Goal: Task Accomplishment & Management: Use online tool/utility

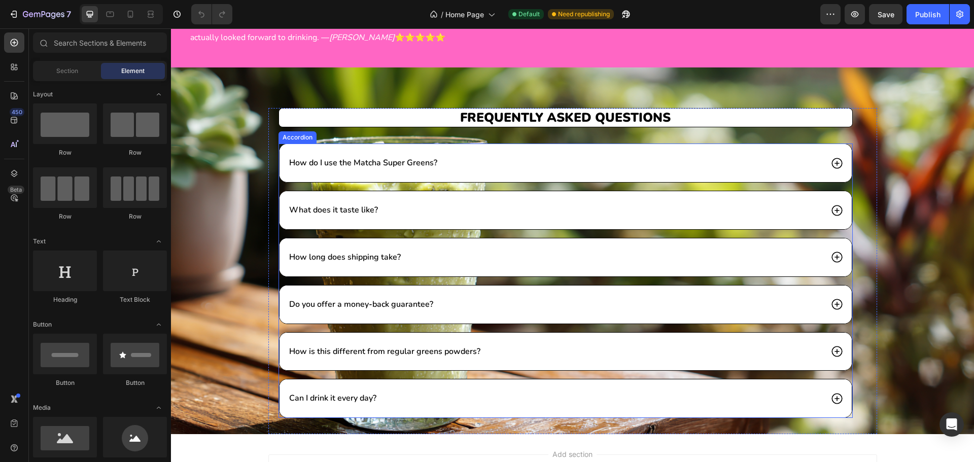
scroll to position [1655, 0]
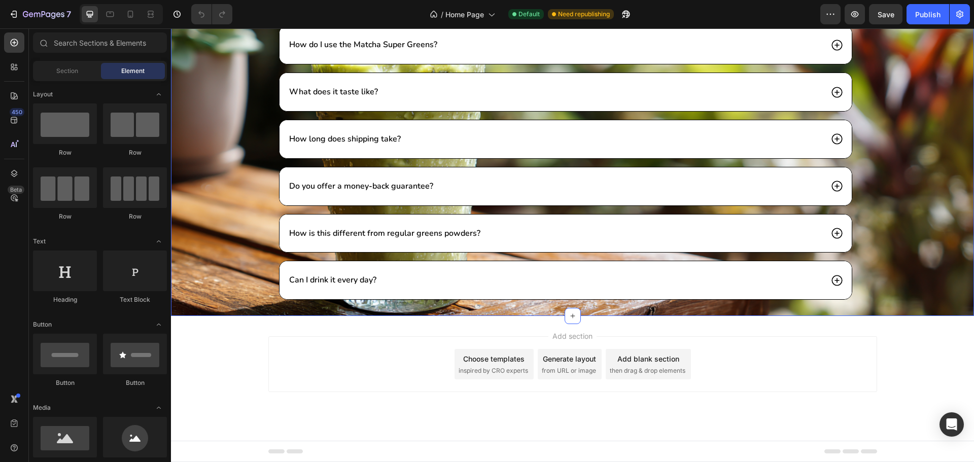
click at [199, 206] on div "Frequently asked questions Heading How do I use the Matcha Super Greens? What d…" at bounding box center [572, 153] width 803 height 326
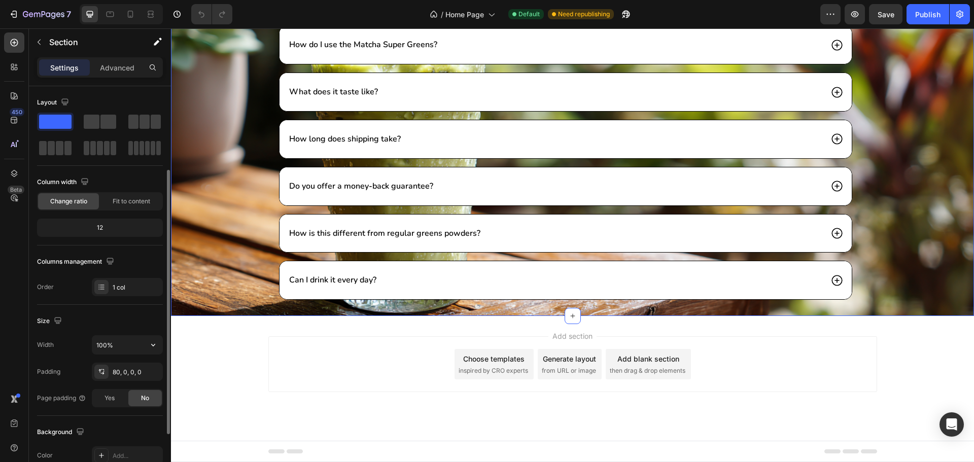
scroll to position [214, 0]
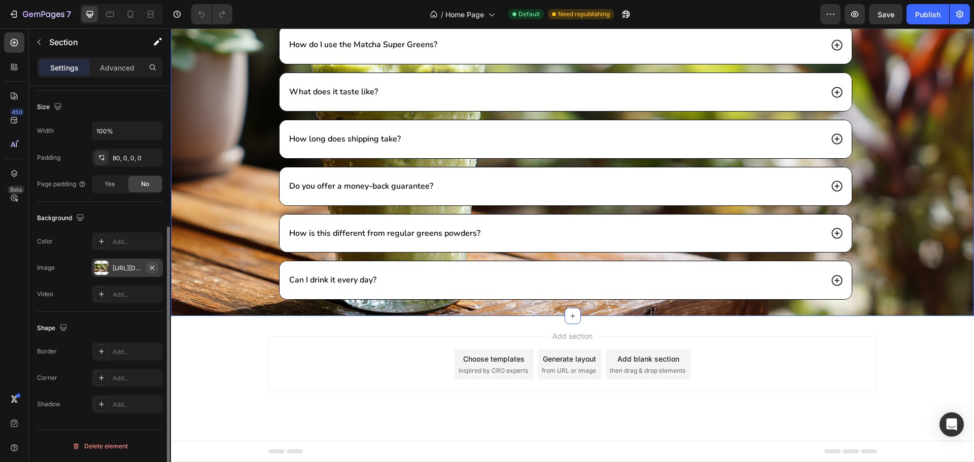
click at [157, 268] on button "button" at bounding box center [152, 268] width 12 height 12
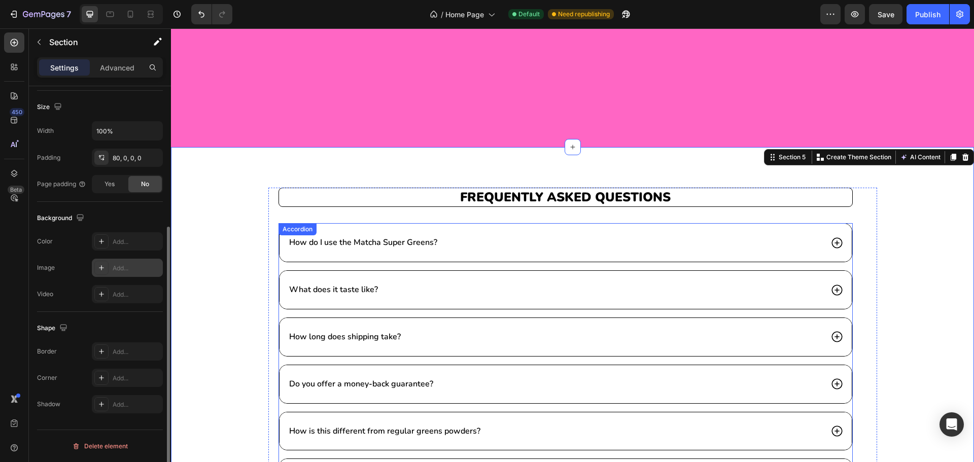
scroll to position [1452, 0]
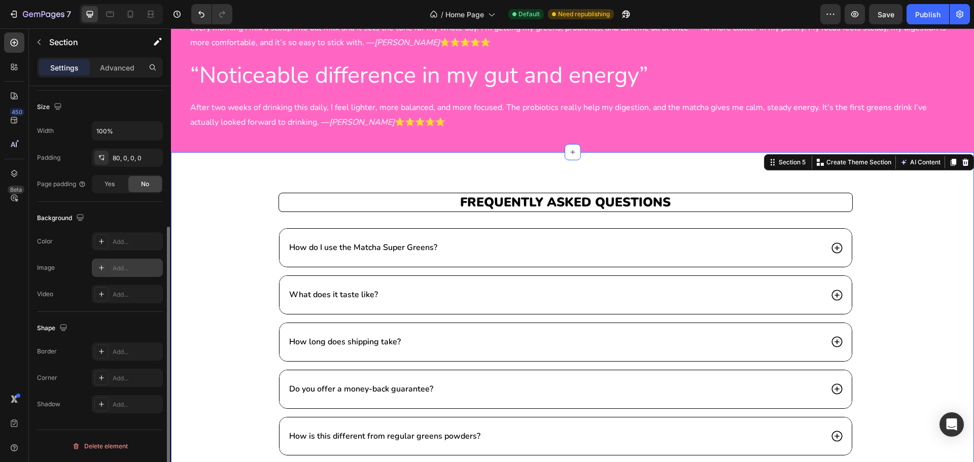
drag, startPoint x: 902, startPoint y: 219, endPoint x: 896, endPoint y: 213, distance: 9.3
click at [900, 216] on div "Frequently asked questions Heading How do I use the Matcha Super Greens? What d…" at bounding box center [572, 356] width 803 height 326
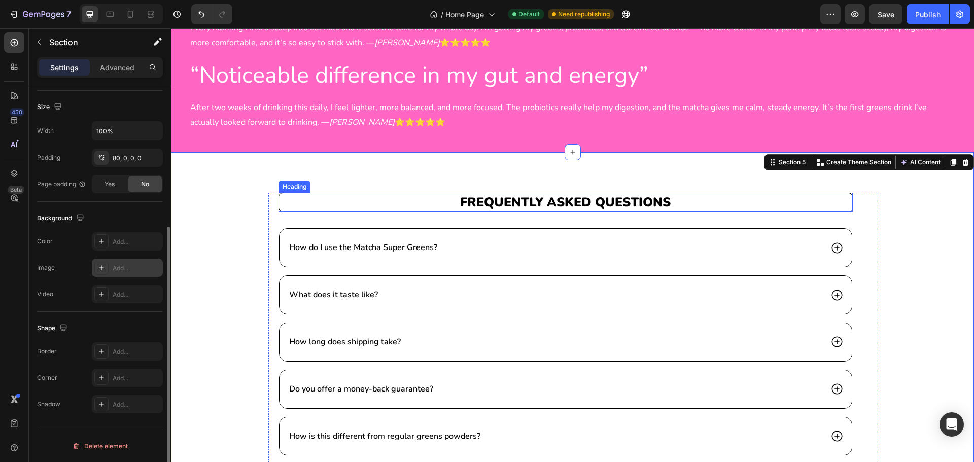
click at [825, 194] on h2 "Frequently asked questions" at bounding box center [566, 203] width 575 height 20
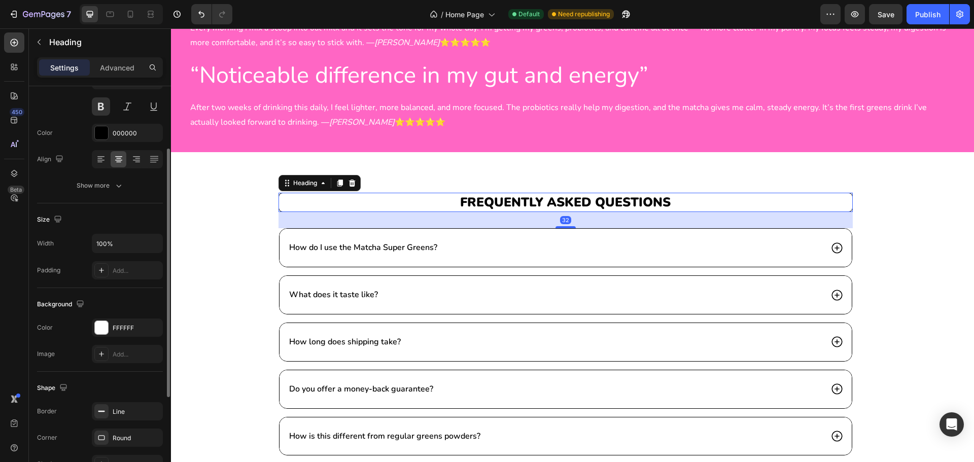
scroll to position [254, 0]
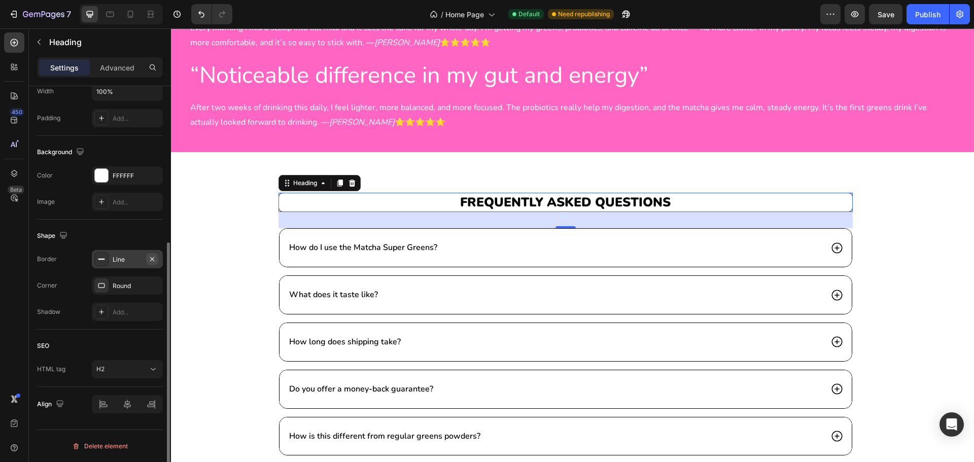
click at [155, 261] on icon "button" at bounding box center [152, 259] width 8 height 8
click at [155, 290] on button "button" at bounding box center [152, 286] width 12 height 12
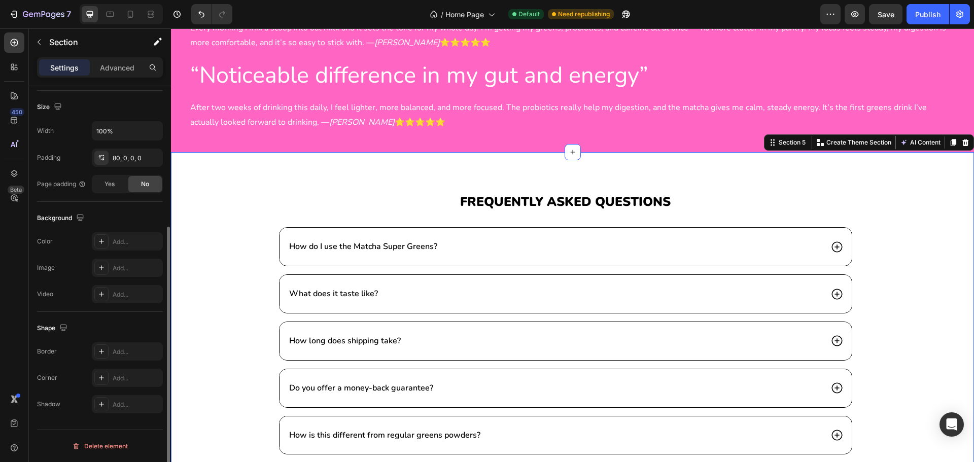
click at [220, 238] on div "Frequently asked questions Heading How do I use the Matcha Super Greens? What d…" at bounding box center [572, 355] width 803 height 325
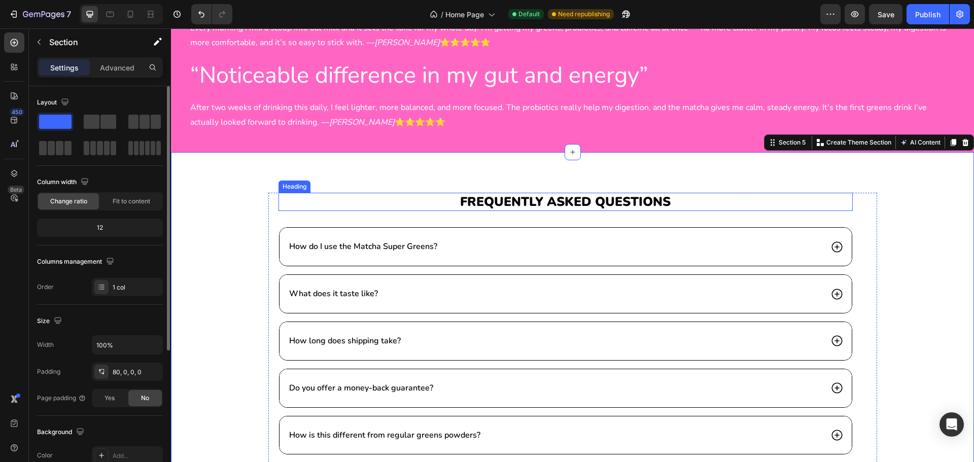
click at [611, 200] on h2 "Frequently asked questions" at bounding box center [566, 202] width 575 height 19
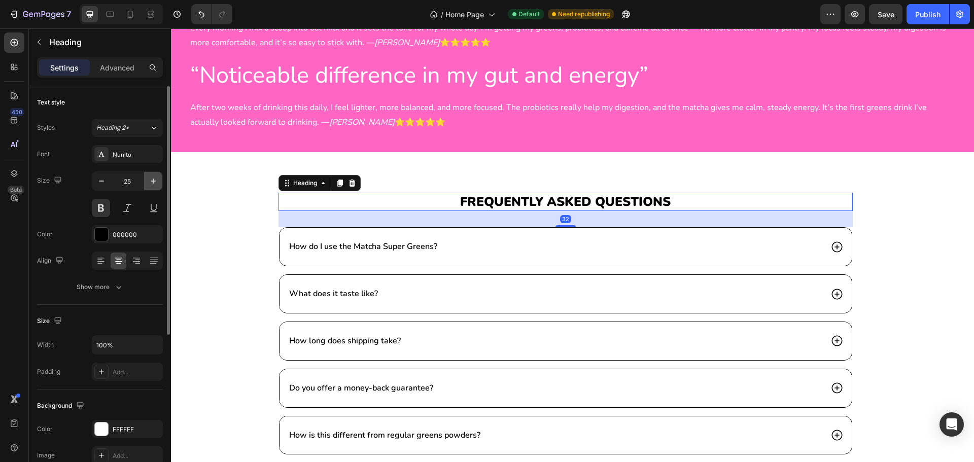
click at [155, 187] on button "button" at bounding box center [153, 181] width 18 height 18
click at [156, 187] on button "button" at bounding box center [153, 181] width 18 height 18
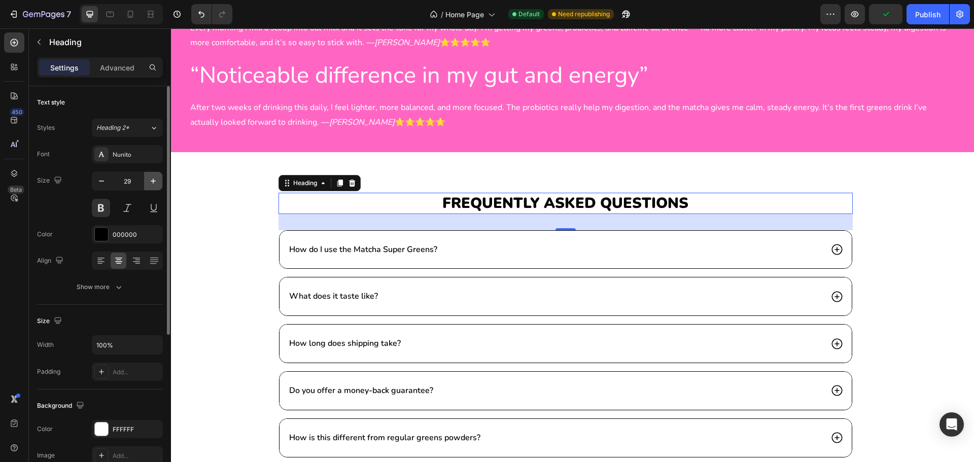
click at [155, 184] on icon "button" at bounding box center [153, 181] width 10 height 10
type input "30"
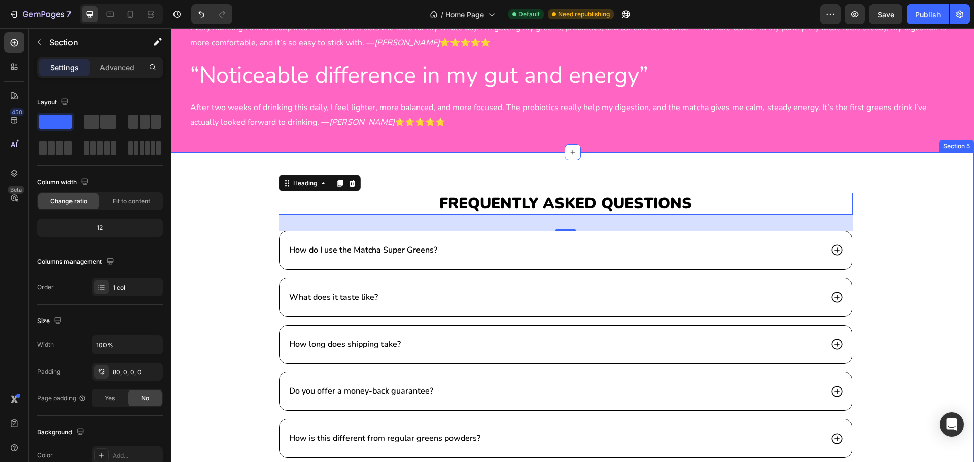
click at [222, 192] on div "Frequently asked questions Heading 32 How do I use the Matcha Super Greens? Wha…" at bounding box center [572, 336] width 803 height 369
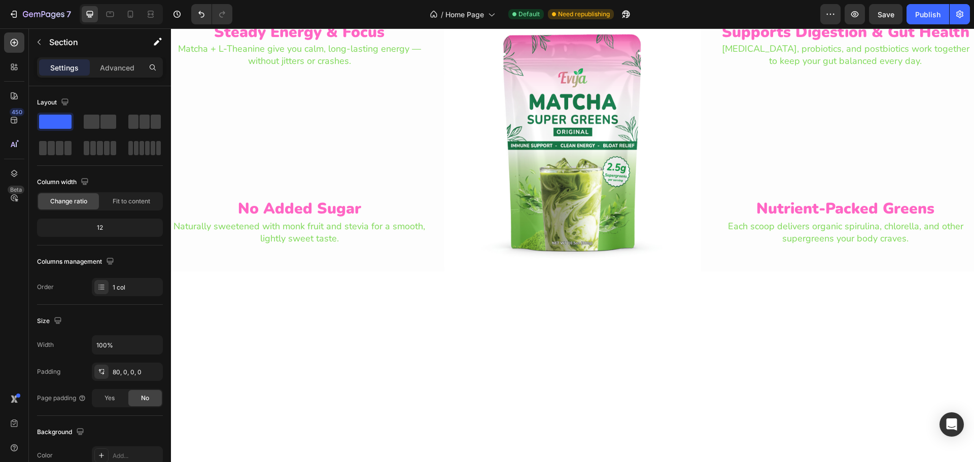
scroll to position [406, 0]
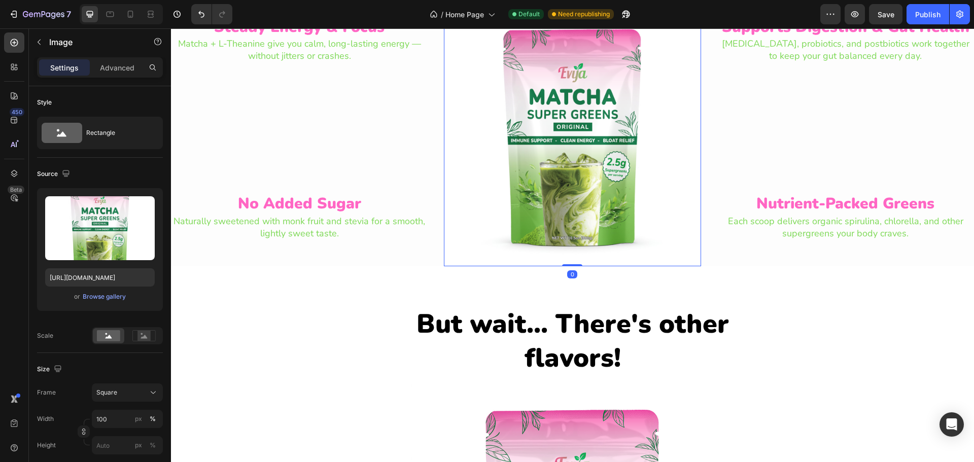
click at [572, 178] on img at bounding box center [572, 137] width 257 height 257
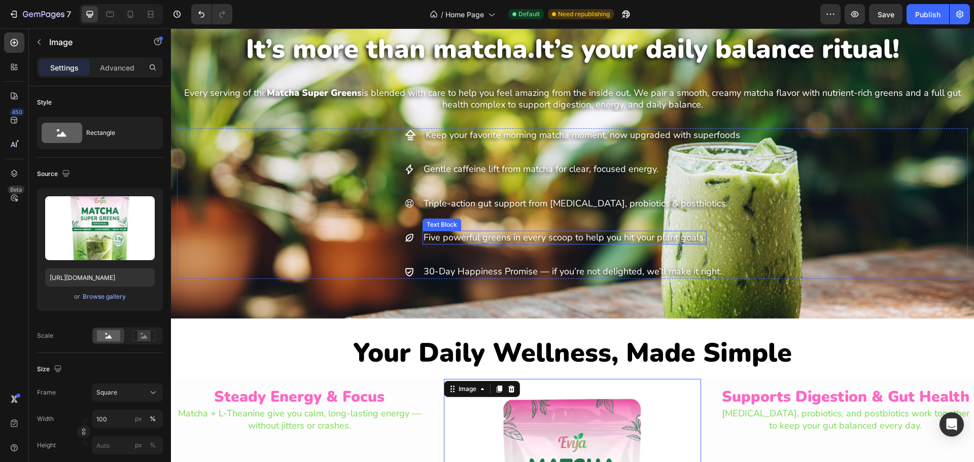
scroll to position [0, 0]
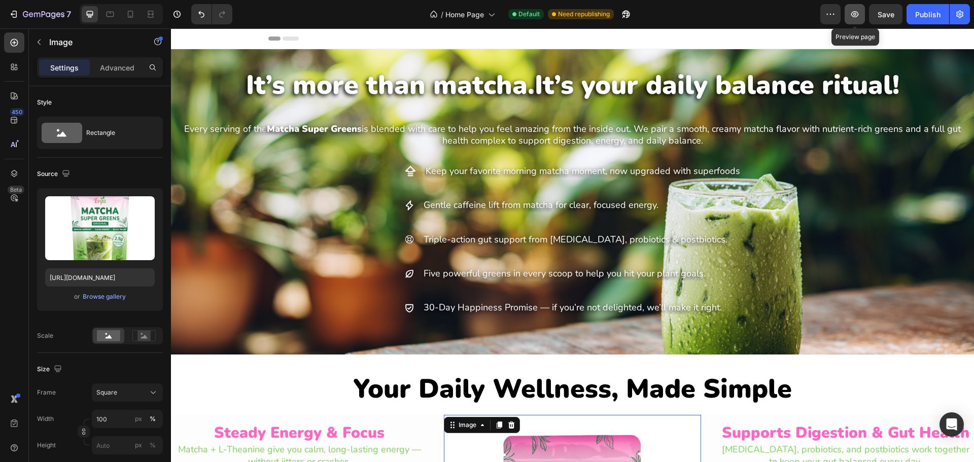
click at [849, 13] on button "button" at bounding box center [855, 14] width 20 height 20
click at [891, 13] on span "Save" at bounding box center [886, 14] width 17 height 9
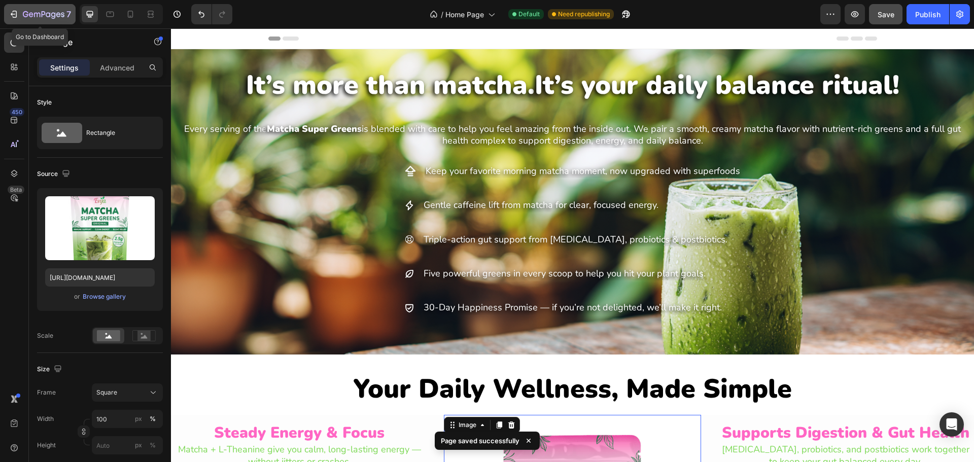
click at [19, 18] on div "7" at bounding box center [40, 14] width 62 height 12
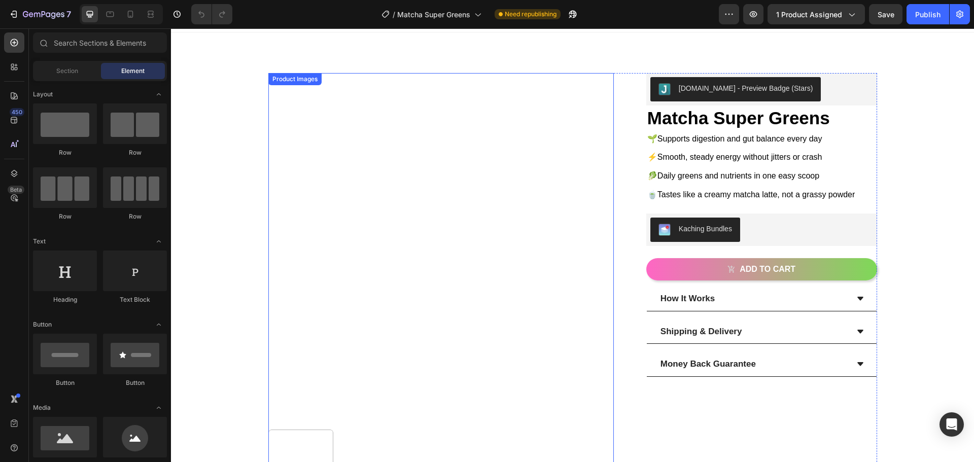
scroll to position [51, 0]
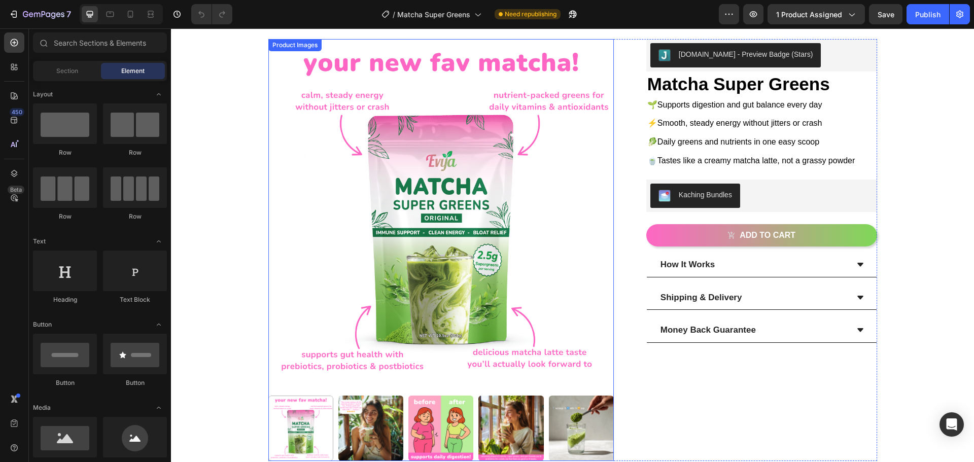
click at [382, 410] on img at bounding box center [371, 428] width 65 height 65
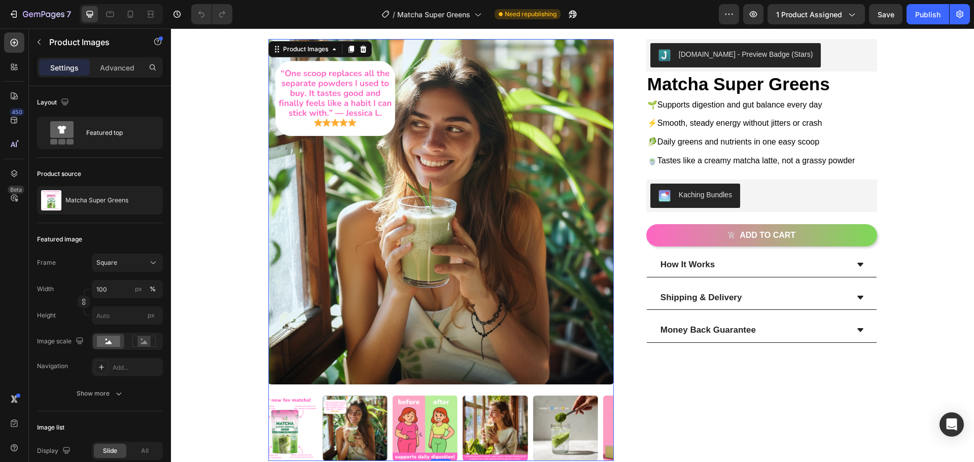
click at [378, 420] on div at bounding box center [441, 428] width 346 height 65
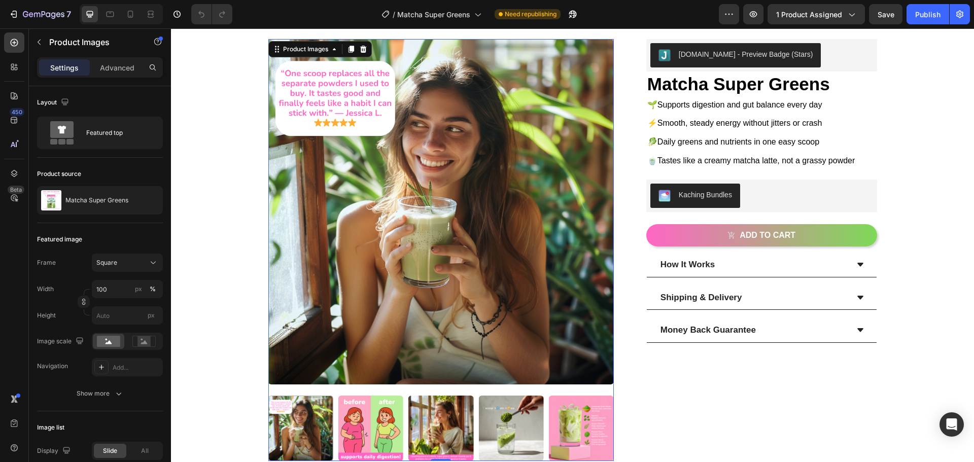
click at [364, 418] on img at bounding box center [371, 428] width 65 height 65
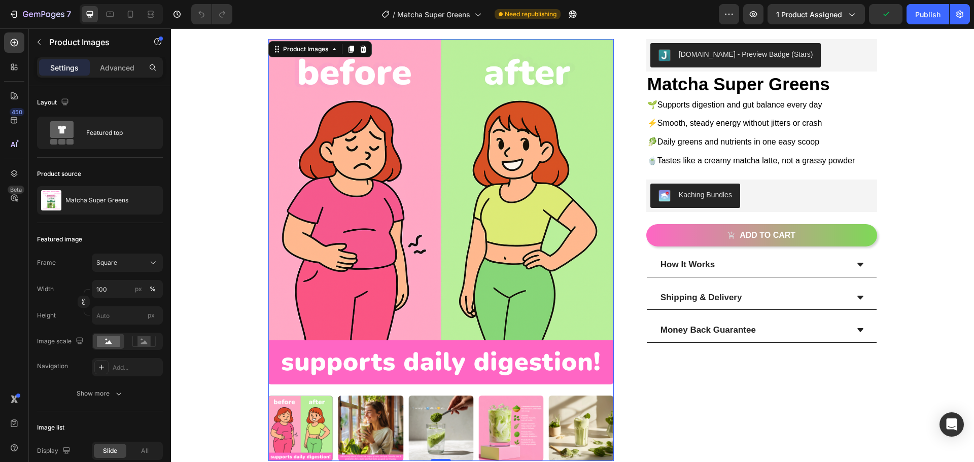
click at [363, 418] on img at bounding box center [371, 428] width 65 height 65
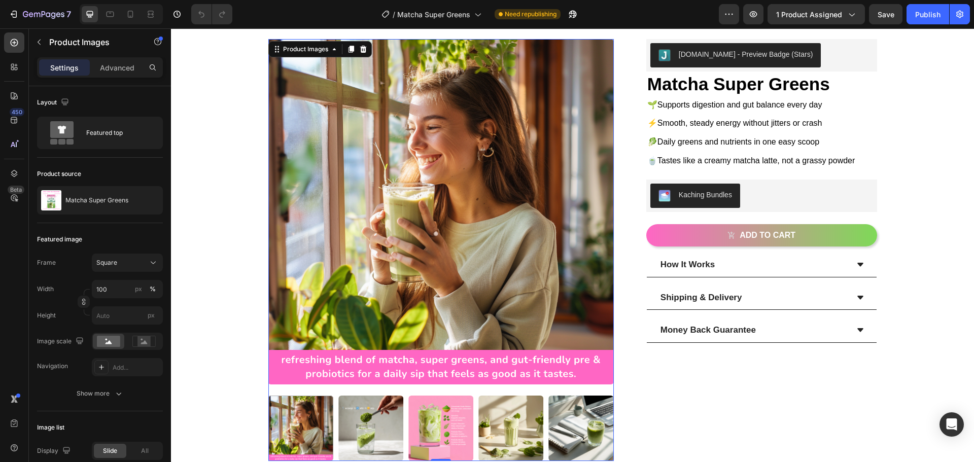
click at [368, 426] on img at bounding box center [371, 428] width 65 height 65
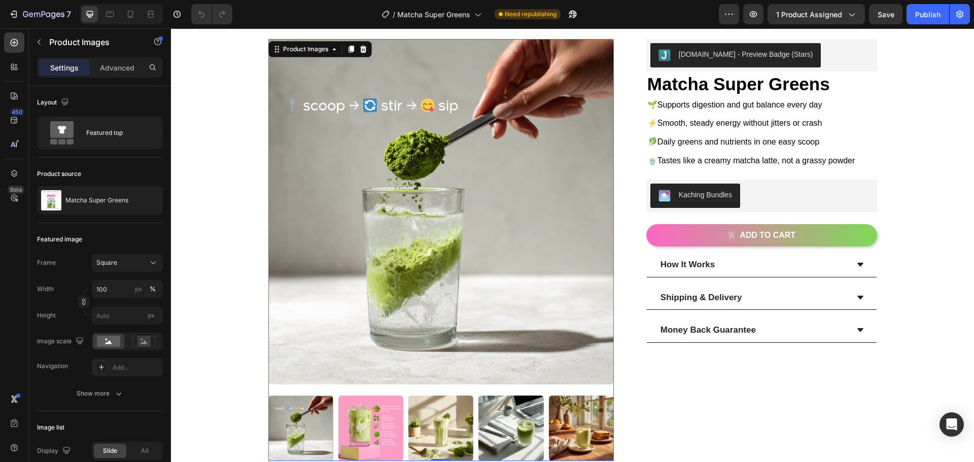
click at [279, 421] on div at bounding box center [300, 428] width 65 height 65
click at [360, 434] on img at bounding box center [371, 428] width 65 height 65
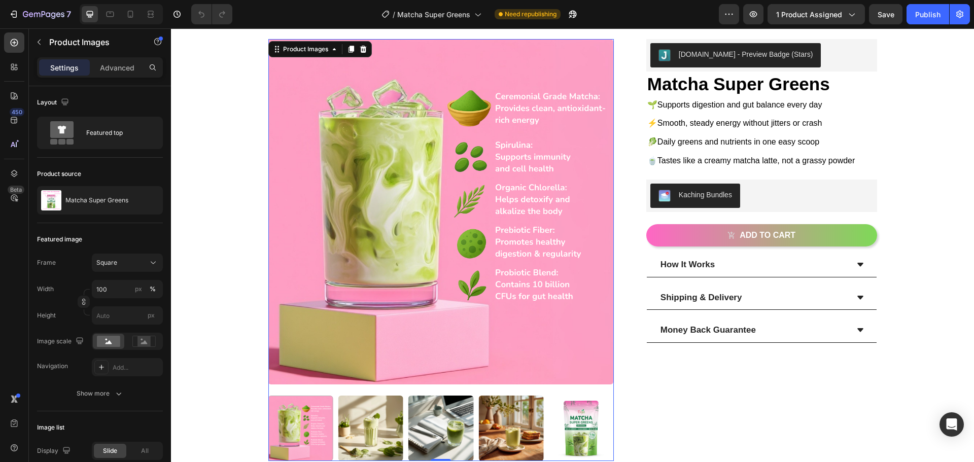
click at [376, 422] on img at bounding box center [371, 428] width 65 height 65
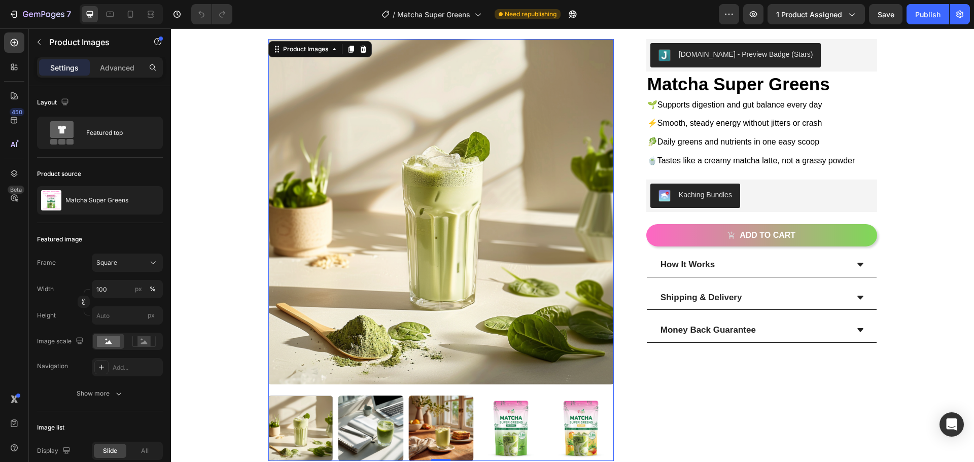
click at [376, 422] on img at bounding box center [371, 428] width 65 height 65
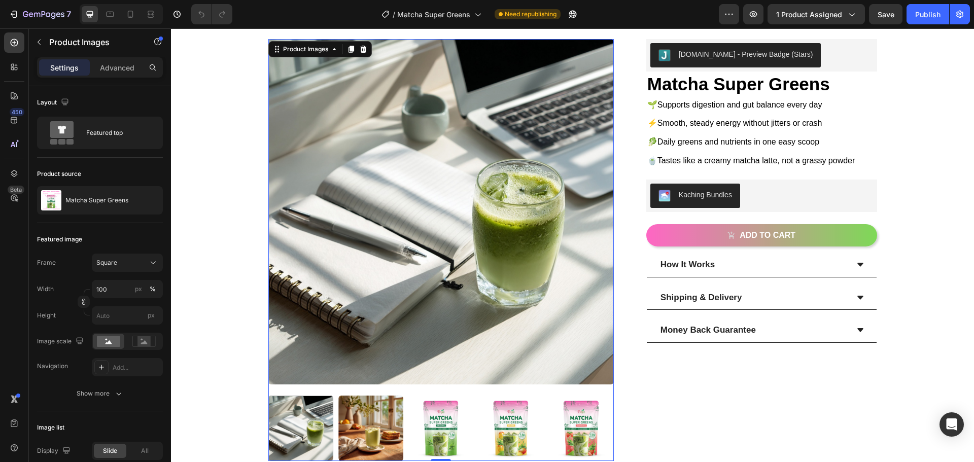
click at [393, 424] on img at bounding box center [371, 428] width 65 height 65
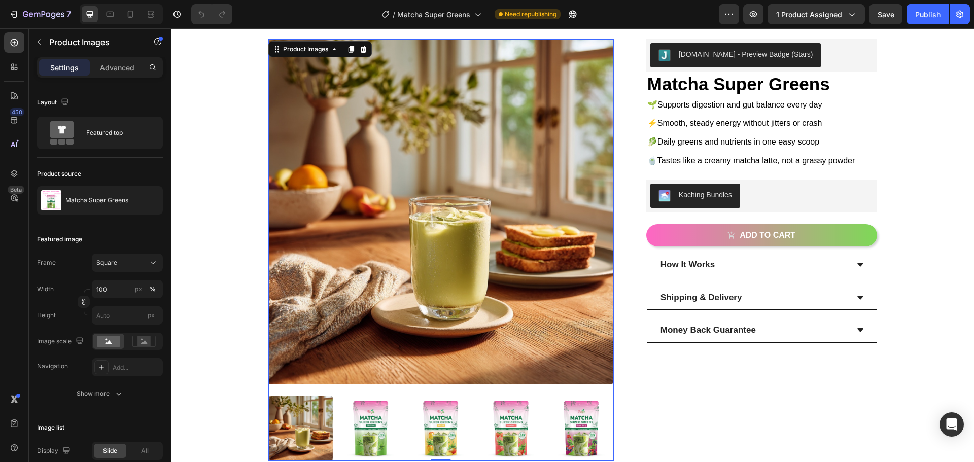
click at [377, 419] on img at bounding box center [371, 428] width 65 height 65
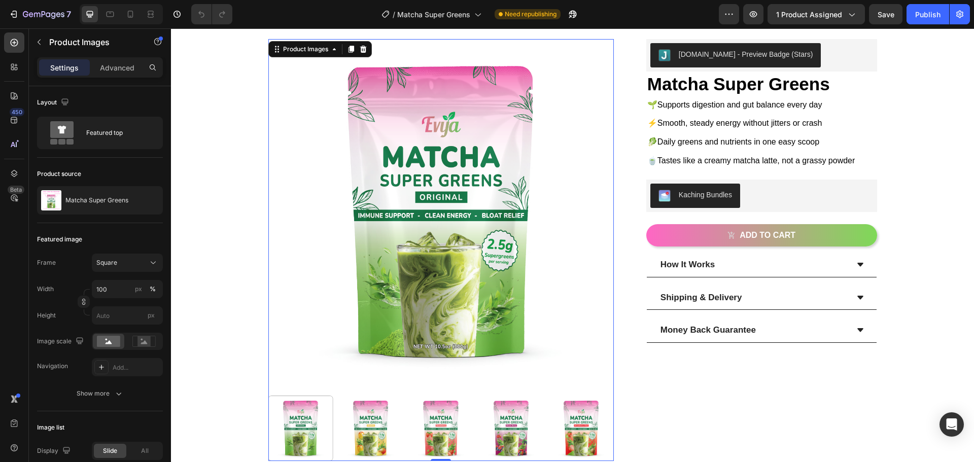
click at [358, 429] on img at bounding box center [371, 428] width 65 height 65
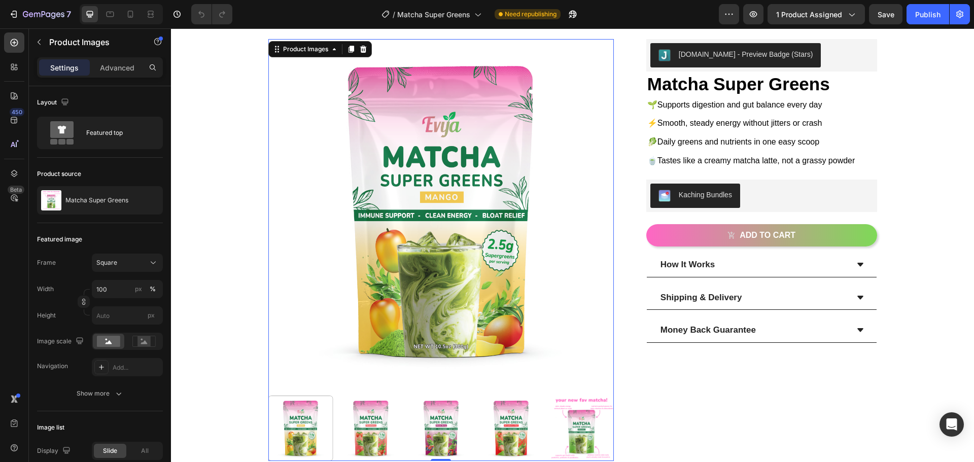
click at [382, 428] on img at bounding box center [371, 428] width 65 height 65
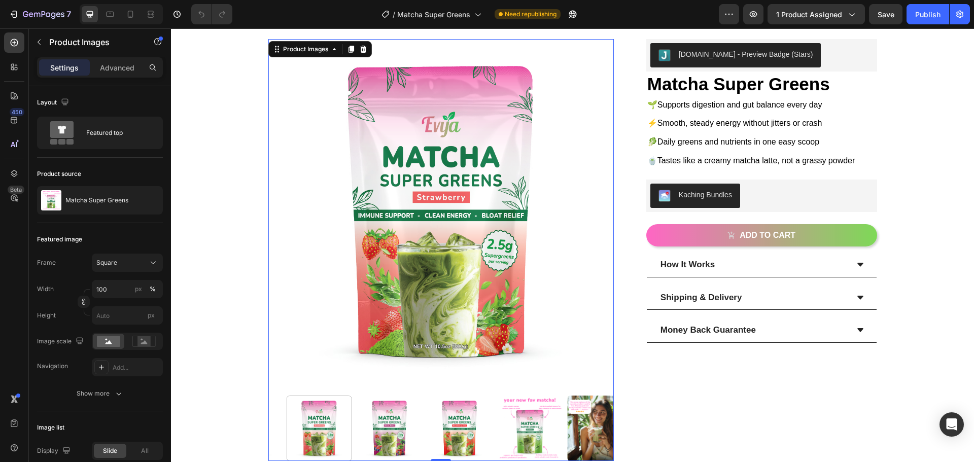
click at [385, 430] on img at bounding box center [389, 428] width 65 height 65
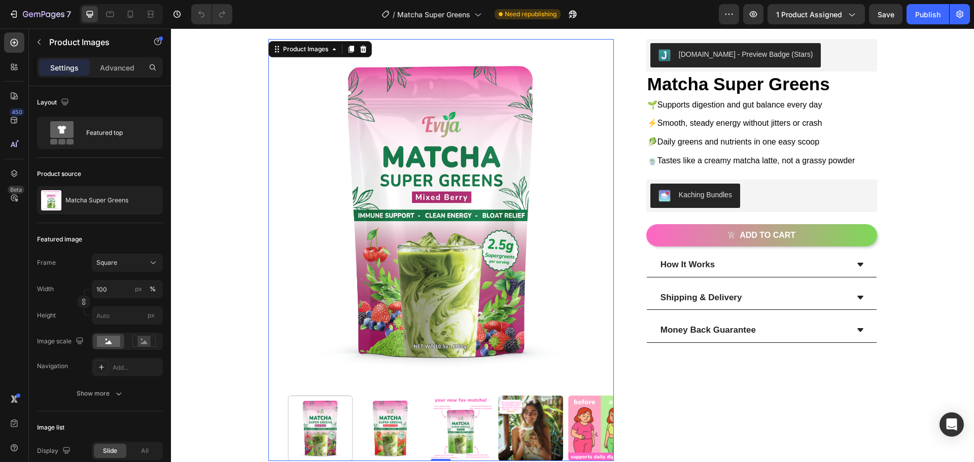
click at [385, 430] on img at bounding box center [390, 428] width 65 height 65
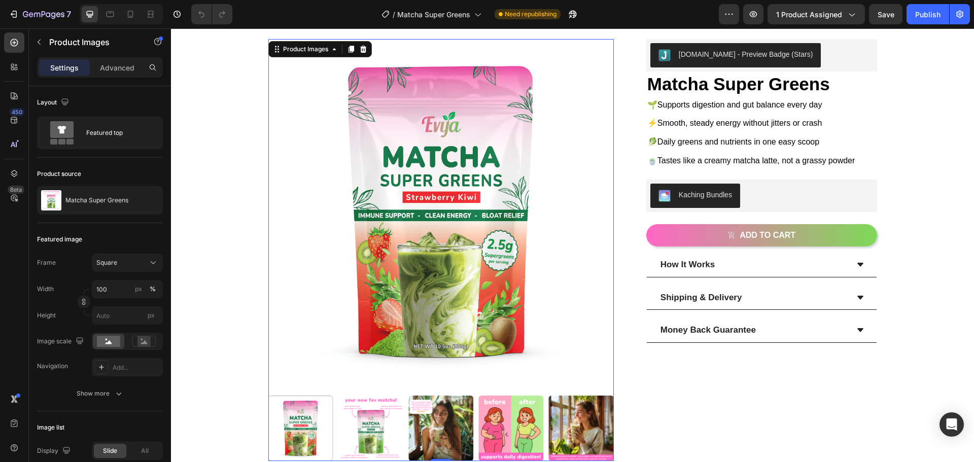
click at [390, 431] on div at bounding box center [441, 428] width 346 height 65
click at [355, 433] on img at bounding box center [371, 428] width 65 height 65
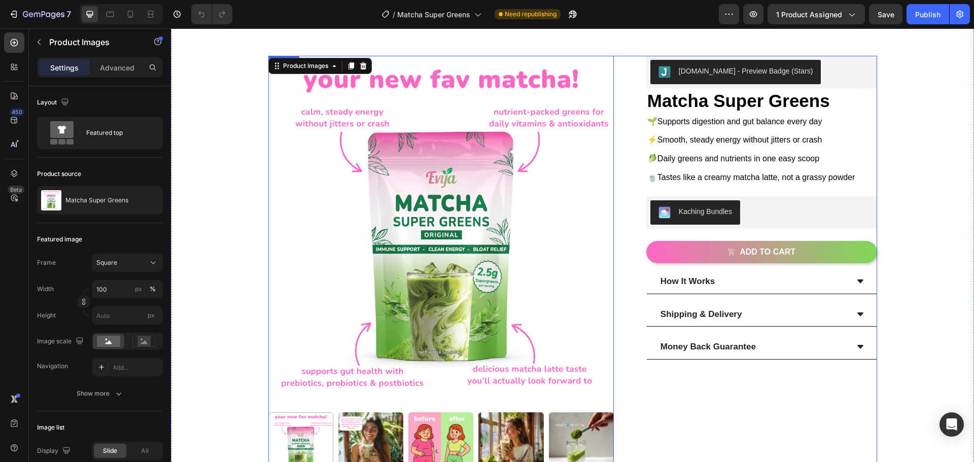
scroll to position [0, 0]
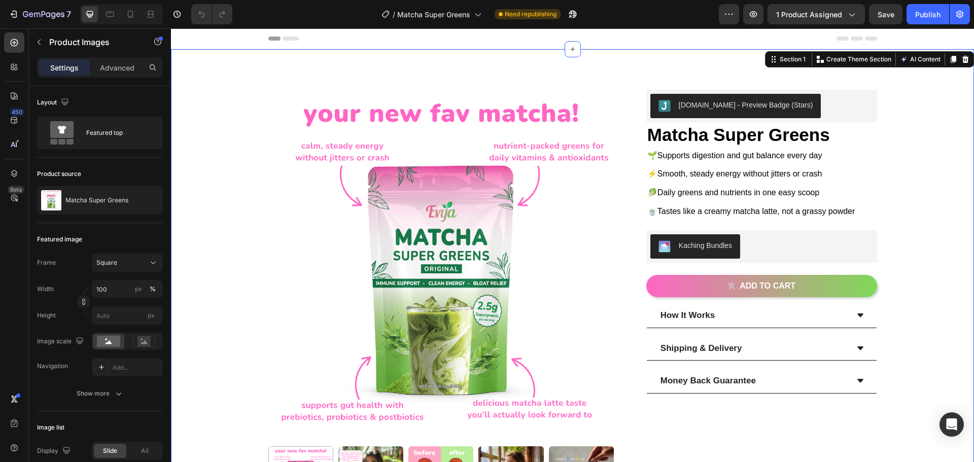
click at [225, 210] on div "Product Images [DOMAIN_NAME] - Preview Badge (Stars) [DOMAIN_NAME] Matcha Super…" at bounding box center [573, 352] width 788 height 524
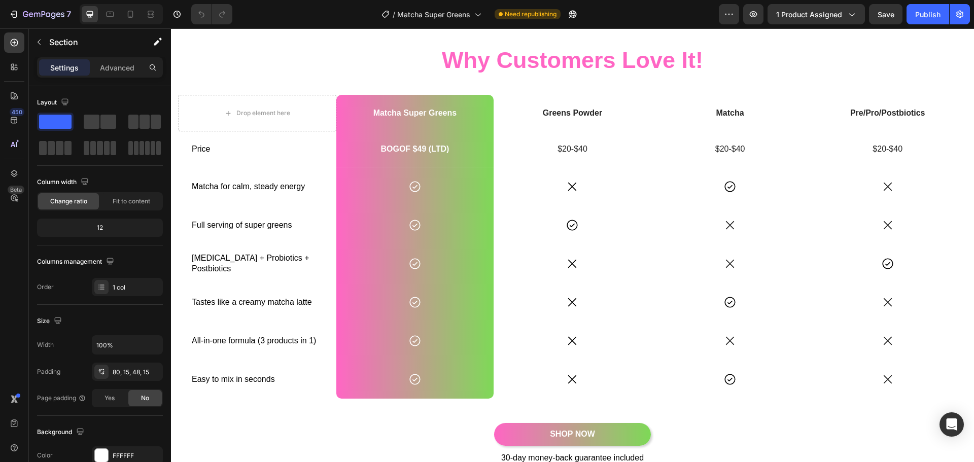
scroll to position [1117, 0]
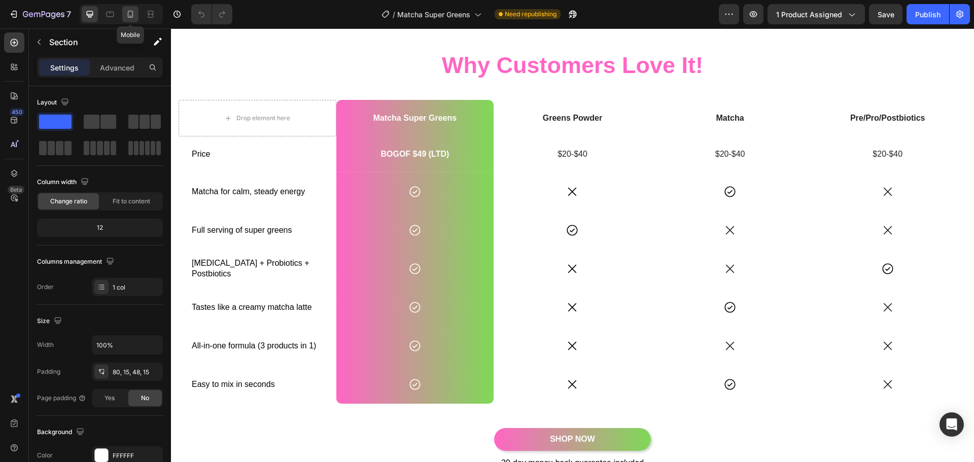
click at [127, 11] on icon at bounding box center [130, 14] width 10 height 10
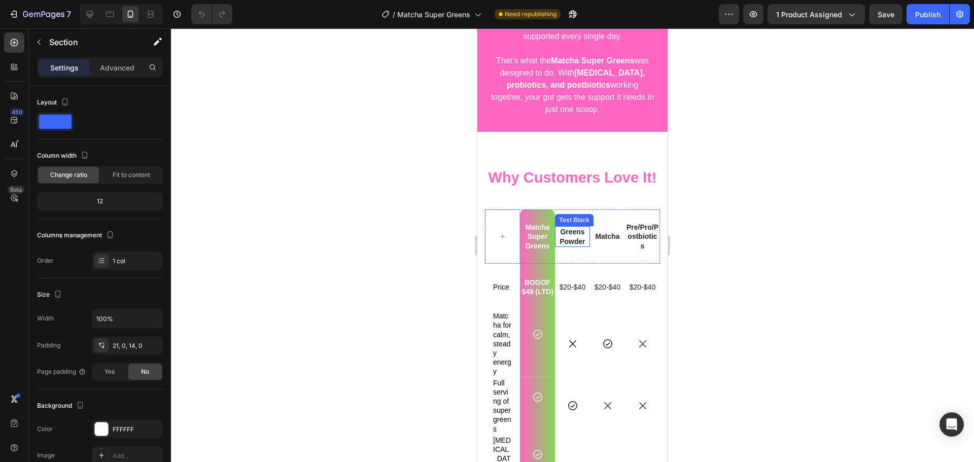
scroll to position [1776, 0]
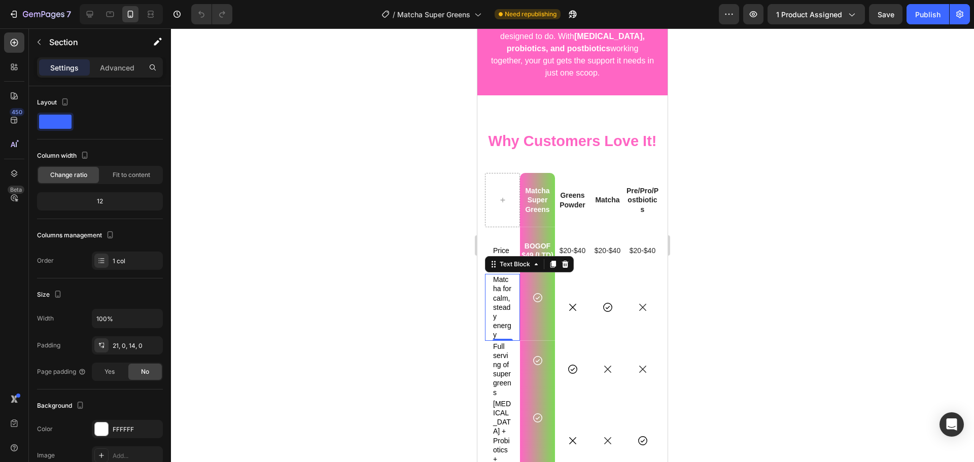
click at [495, 300] on p "Matcha for calm, steady energy" at bounding box center [502, 307] width 19 height 64
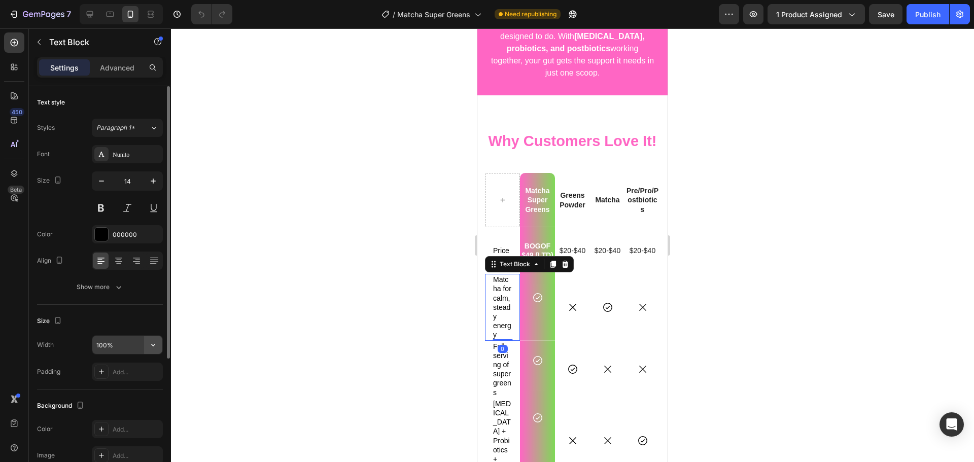
click at [152, 342] on icon "button" at bounding box center [153, 345] width 10 height 10
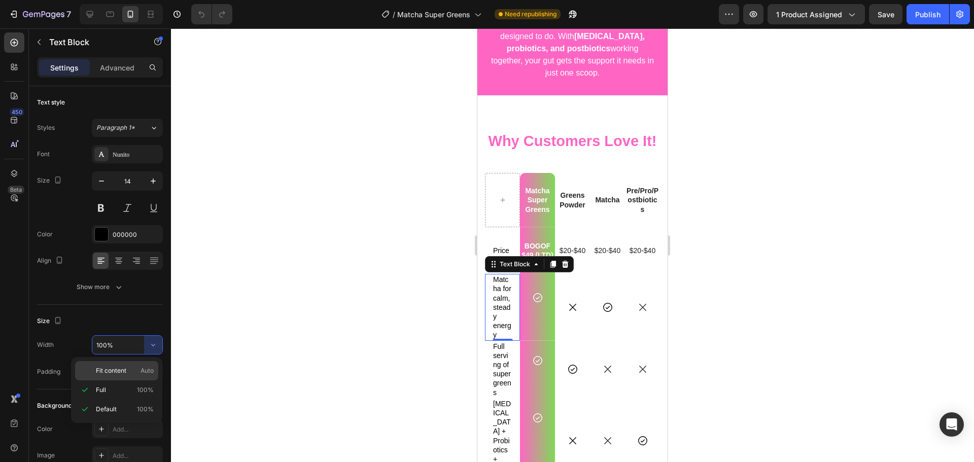
click at [139, 368] on p "Fit content Auto" at bounding box center [125, 370] width 58 height 9
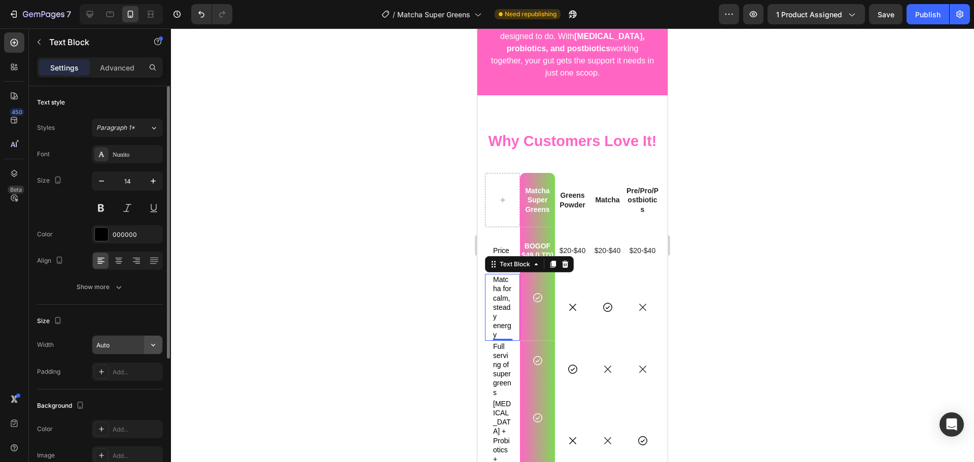
drag, startPoint x: 144, startPoint y: 353, endPoint x: 151, endPoint y: 345, distance: 10.8
click at [151, 345] on icon "button" at bounding box center [153, 345] width 10 height 10
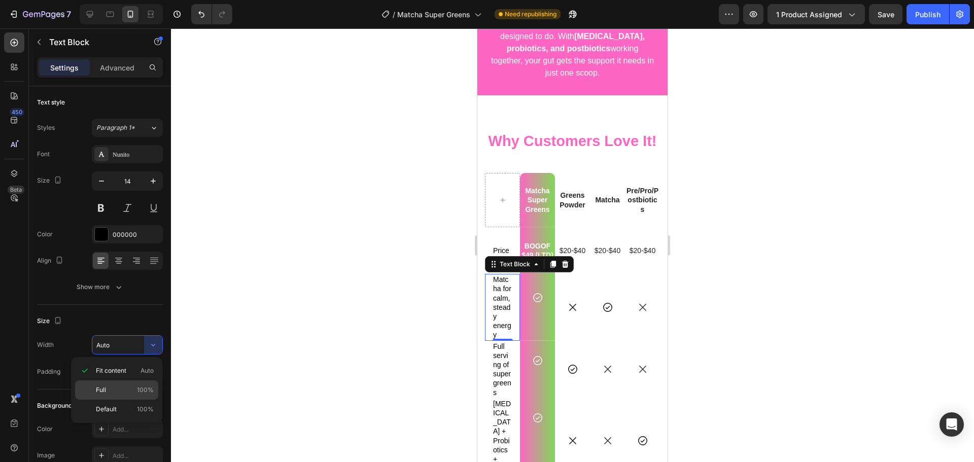
click at [123, 400] on div "Full 100%" at bounding box center [116, 409] width 83 height 19
type input "100%"
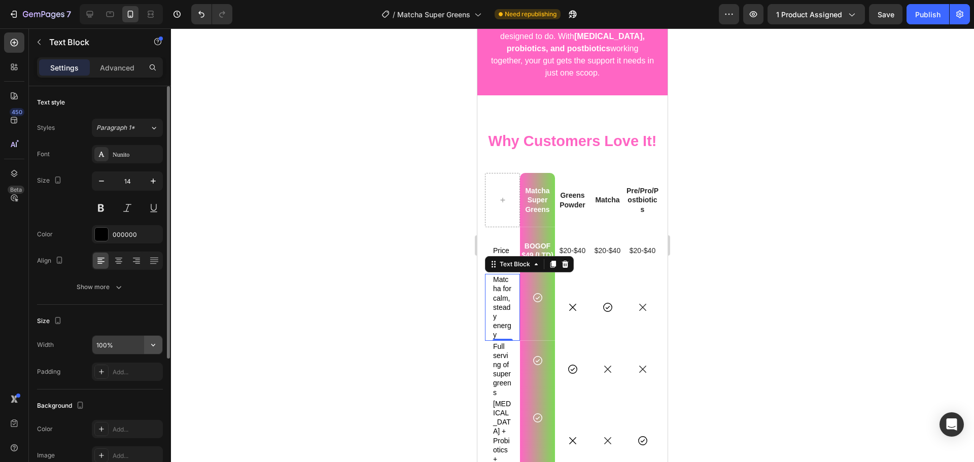
click at [155, 344] on icon "button" at bounding box center [153, 345] width 10 height 10
click at [149, 316] on div "Size" at bounding box center [100, 321] width 126 height 16
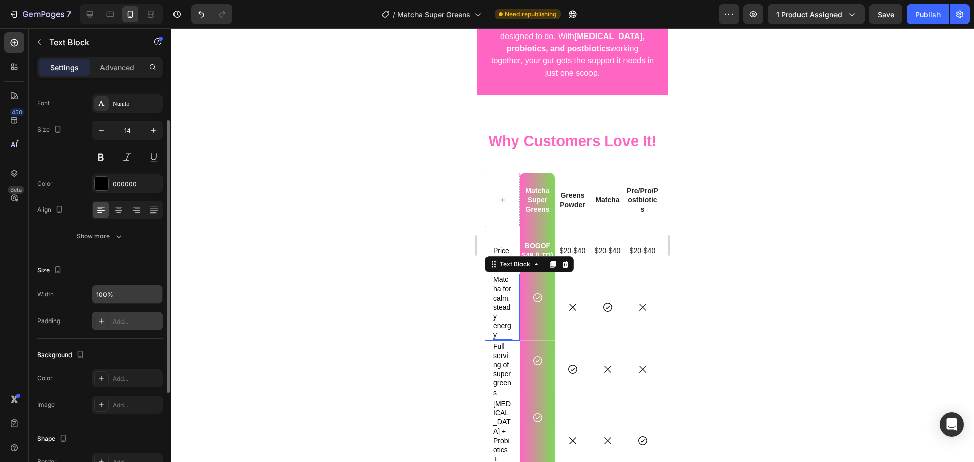
click at [128, 316] on div "Add..." at bounding box center [127, 321] width 71 height 18
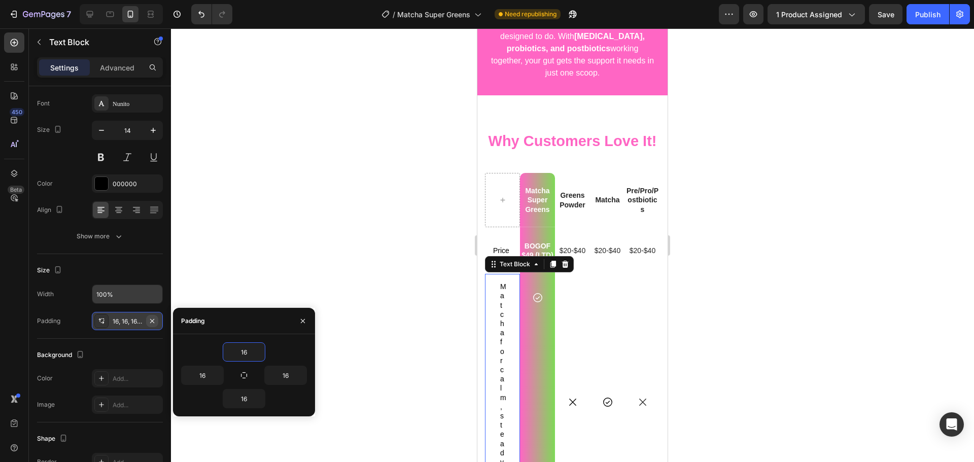
click at [157, 319] on button "button" at bounding box center [152, 321] width 12 height 12
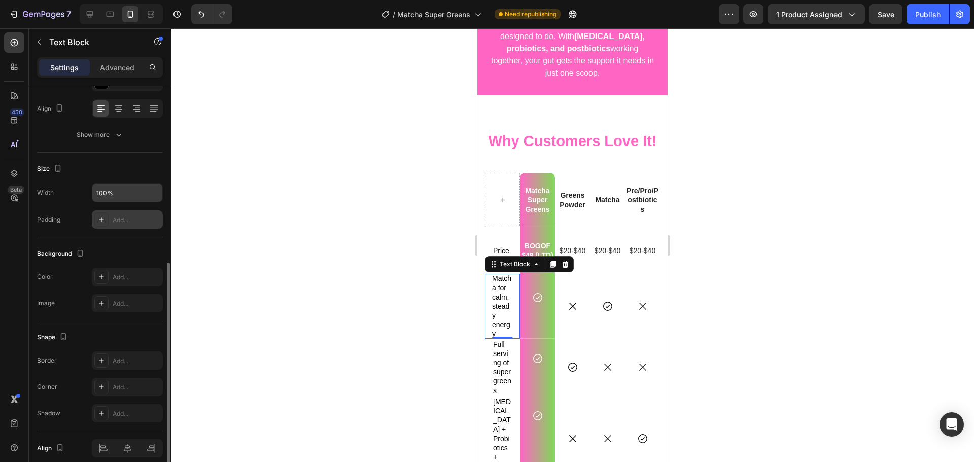
scroll to position [196, 0]
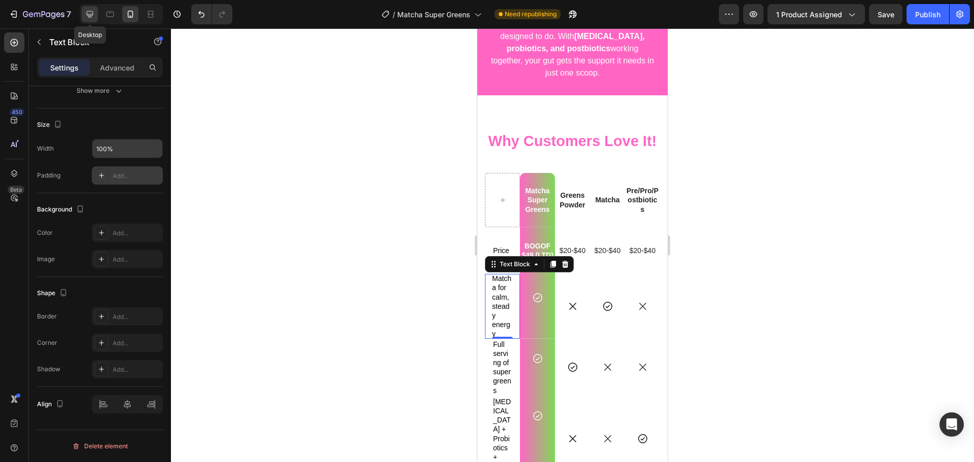
click at [91, 17] on icon at bounding box center [90, 14] width 7 height 7
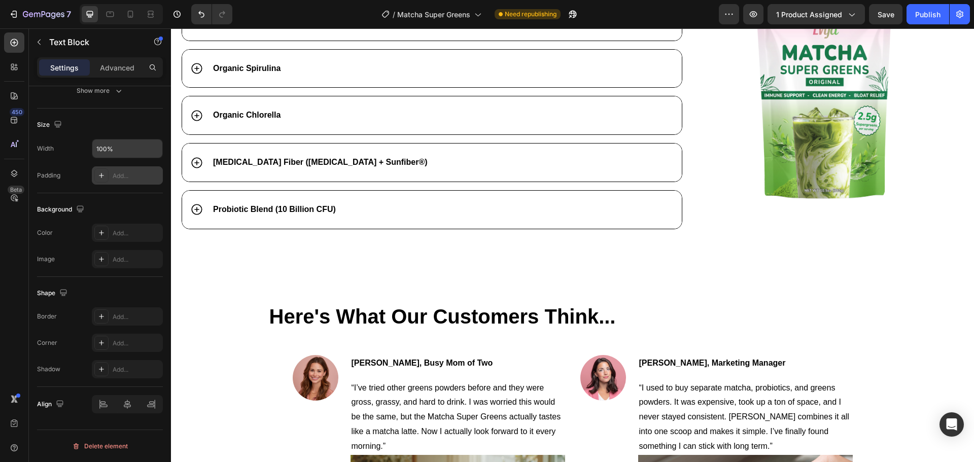
scroll to position [2113, 0]
click at [122, 14] on div at bounding box center [121, 14] width 83 height 20
click at [127, 14] on icon at bounding box center [130, 14] width 10 height 10
type input "14"
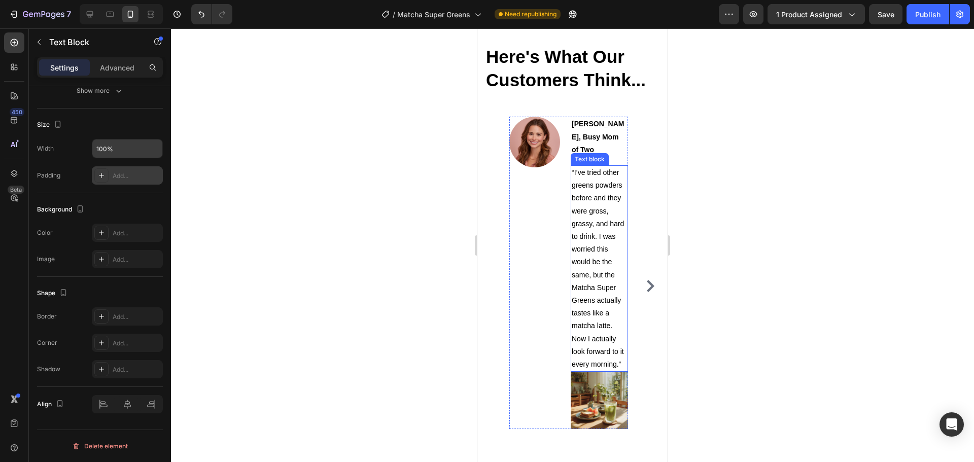
scroll to position [2487, 0]
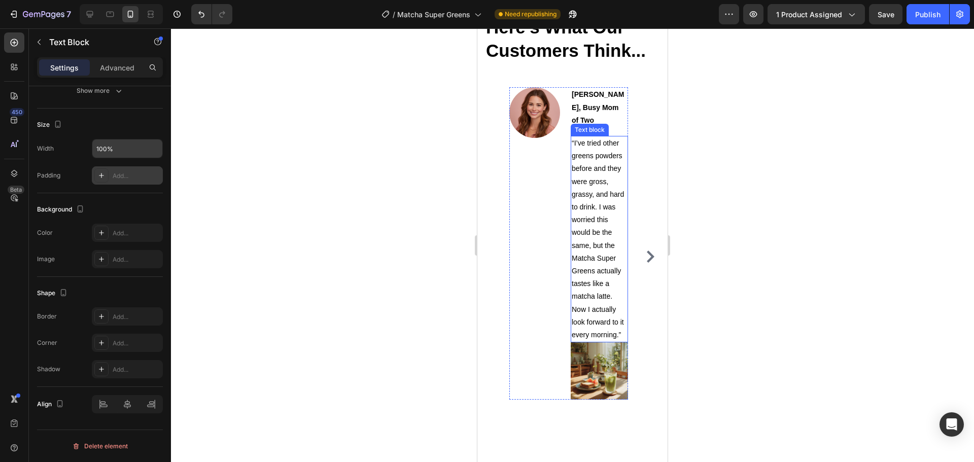
click at [587, 166] on p "“I’ve tried other greens powders before and they were gross, grassy, and hard t…" at bounding box center [599, 239] width 55 height 205
click at [105, 64] on p "Advanced" at bounding box center [117, 67] width 35 height 11
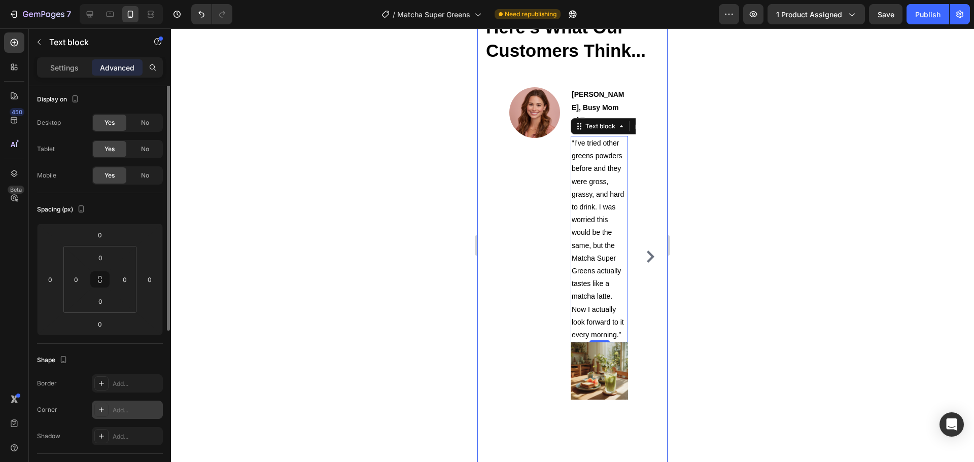
scroll to position [0, 0]
click at [67, 62] on p "Settings" at bounding box center [64, 67] width 28 height 11
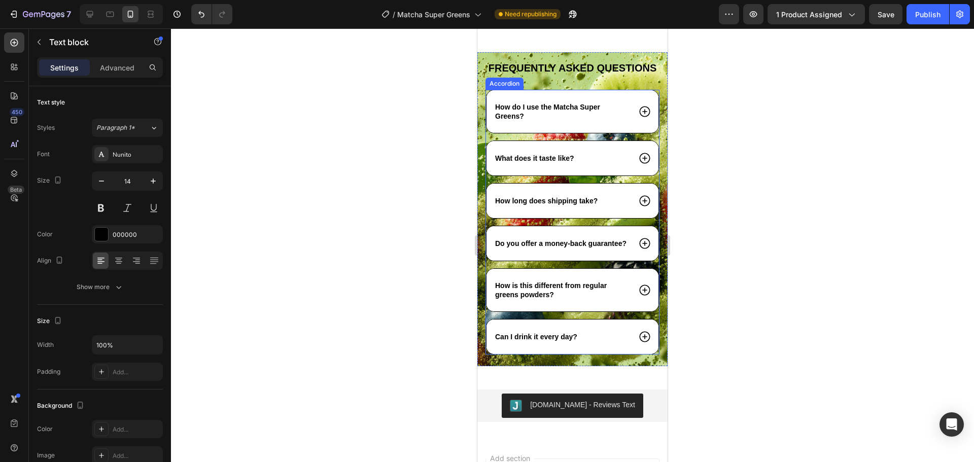
scroll to position [2944, 0]
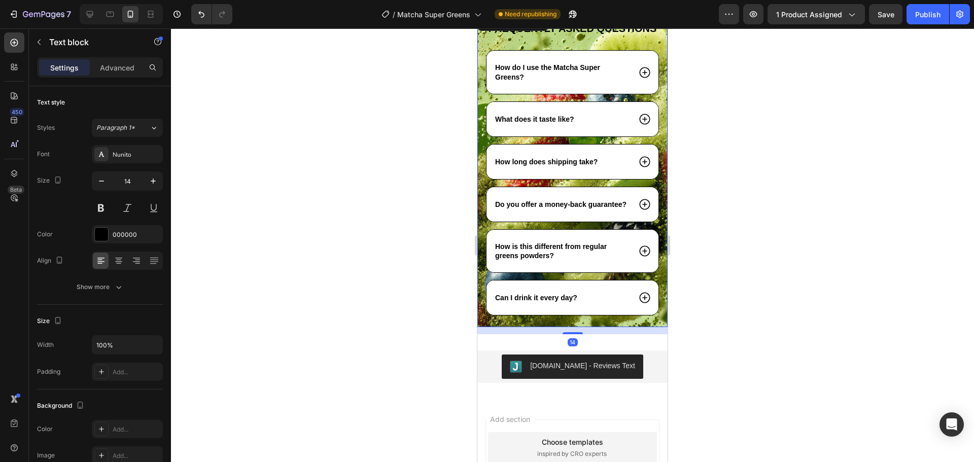
click at [565, 327] on div "Frequently asked questions Heading How do I use the Matcha Super Greens? What d…" at bounding box center [573, 170] width 190 height 315
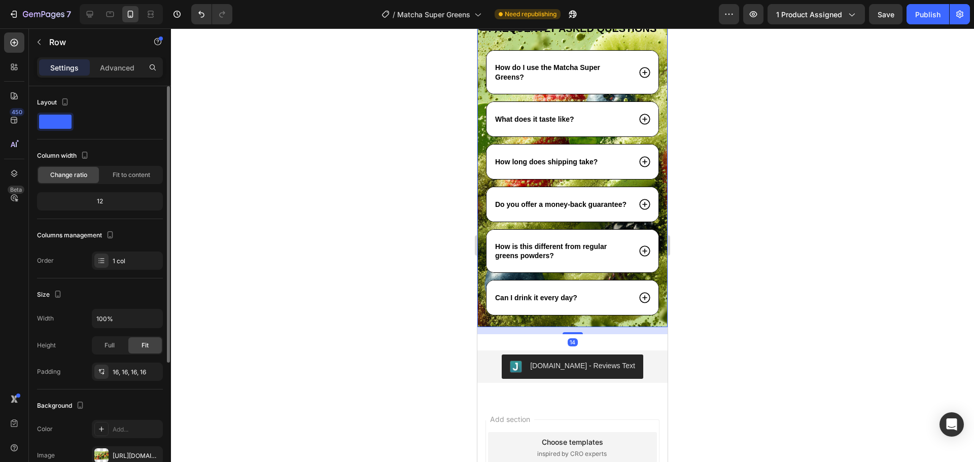
scroll to position [51, 0]
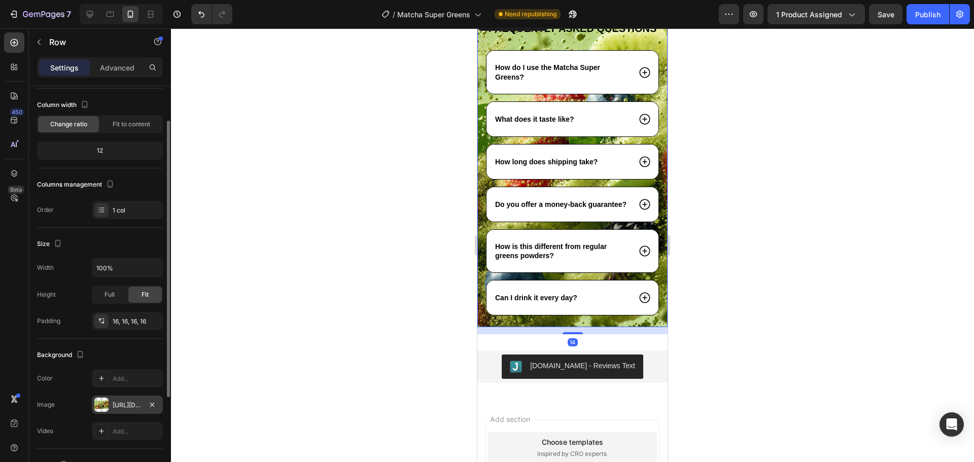
click at [158, 400] on div at bounding box center [152, 405] width 12 height 12
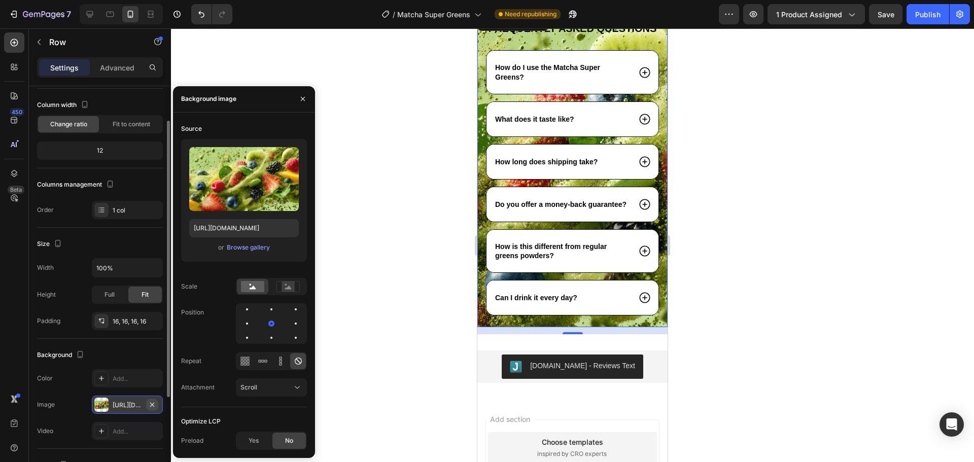
click at [154, 403] on icon "button" at bounding box center [152, 404] width 4 height 4
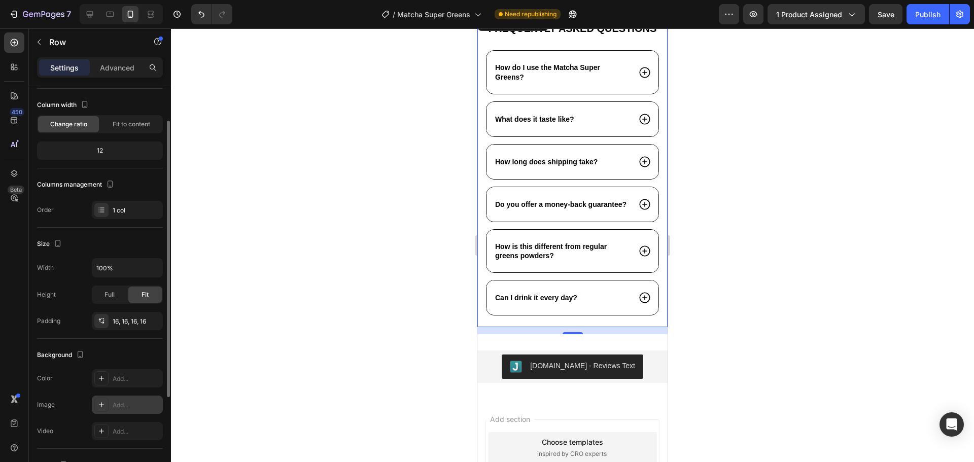
click at [331, 335] on div at bounding box center [572, 245] width 803 height 434
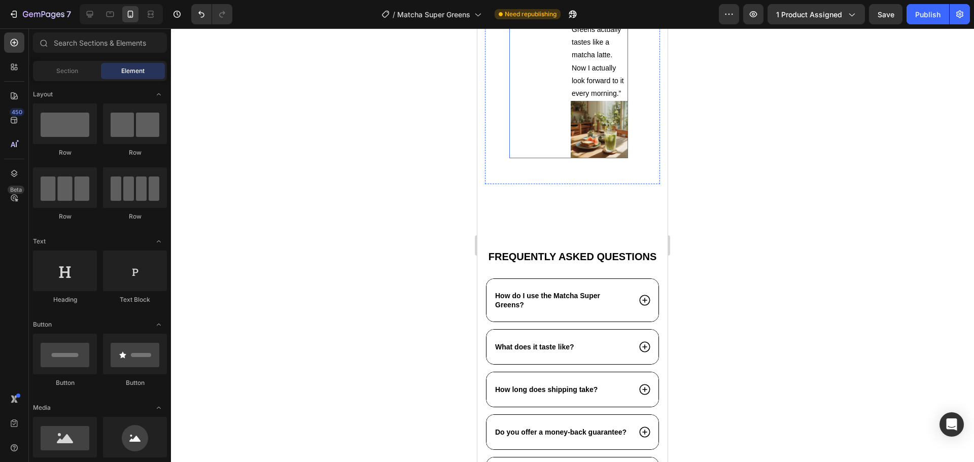
scroll to position [2715, 0]
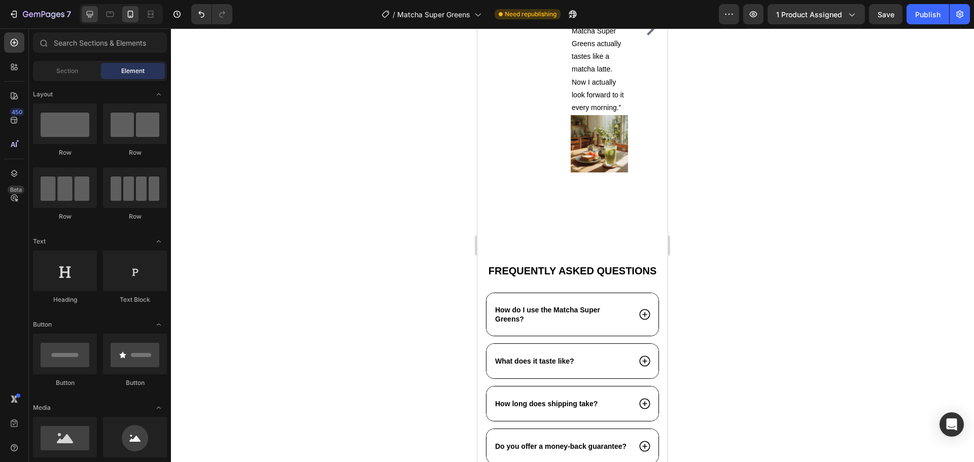
click at [89, 6] on div at bounding box center [90, 14] width 16 height 16
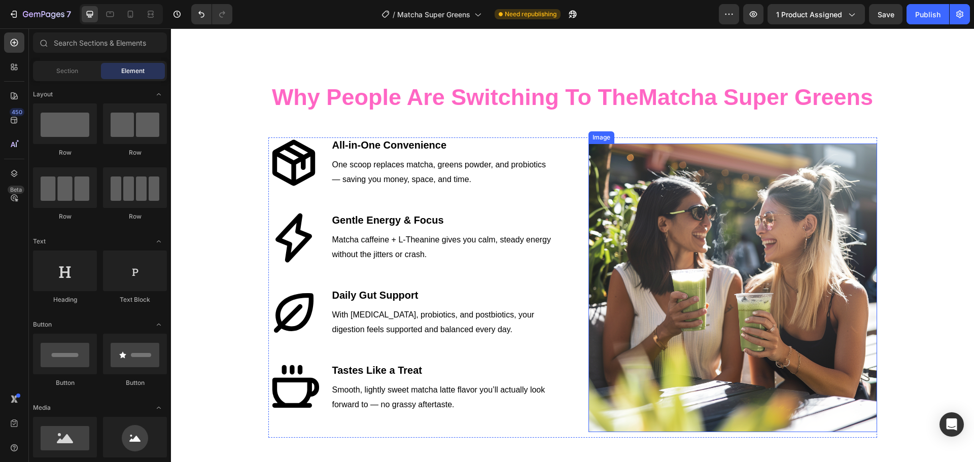
scroll to position [1613, 0]
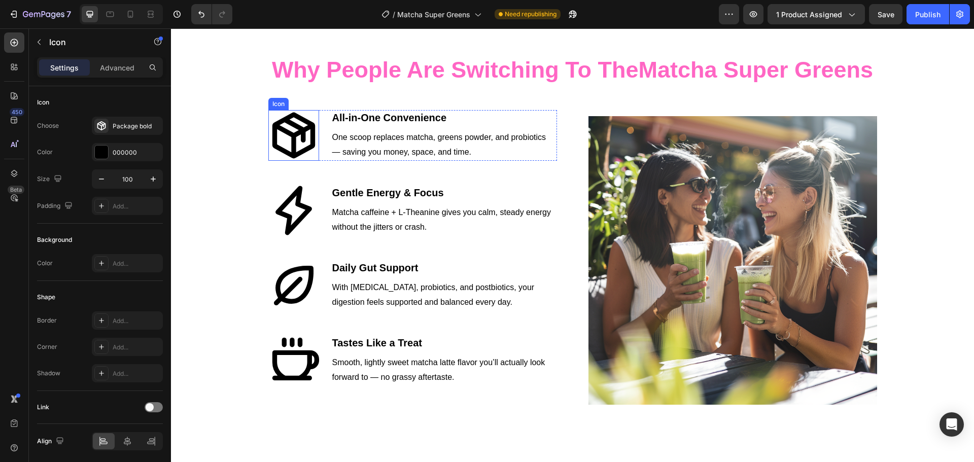
click at [282, 139] on icon at bounding box center [293, 135] width 51 height 51
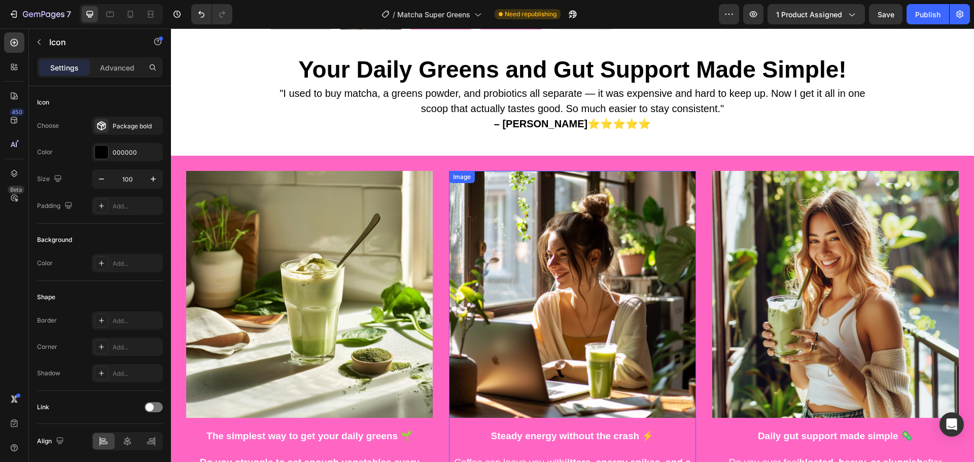
scroll to position [0, 0]
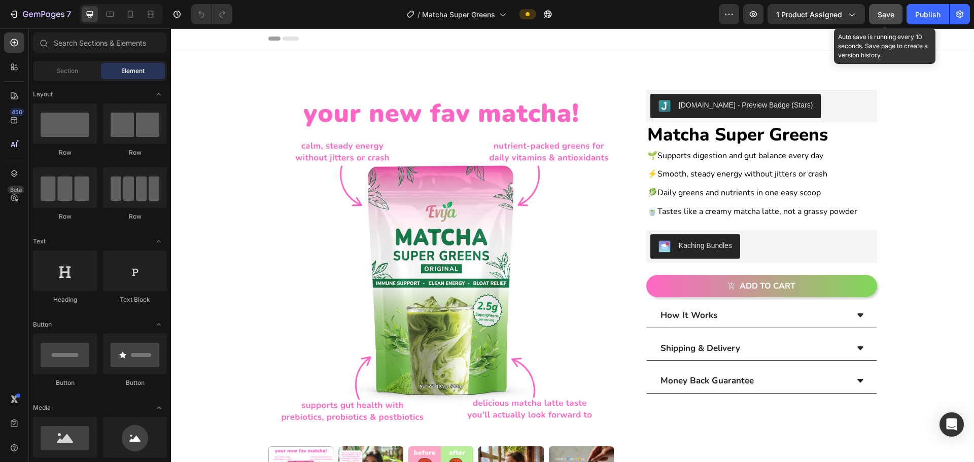
click at [648, 14] on span "Save" at bounding box center [886, 14] width 17 height 9
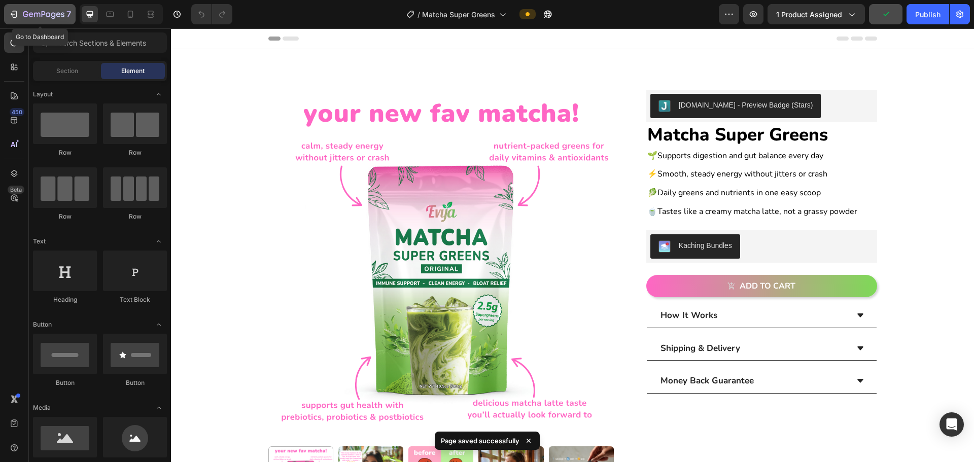
click at [23, 16] on icon "button" at bounding box center [44, 15] width 42 height 9
